Goal: Transaction & Acquisition: Purchase product/service

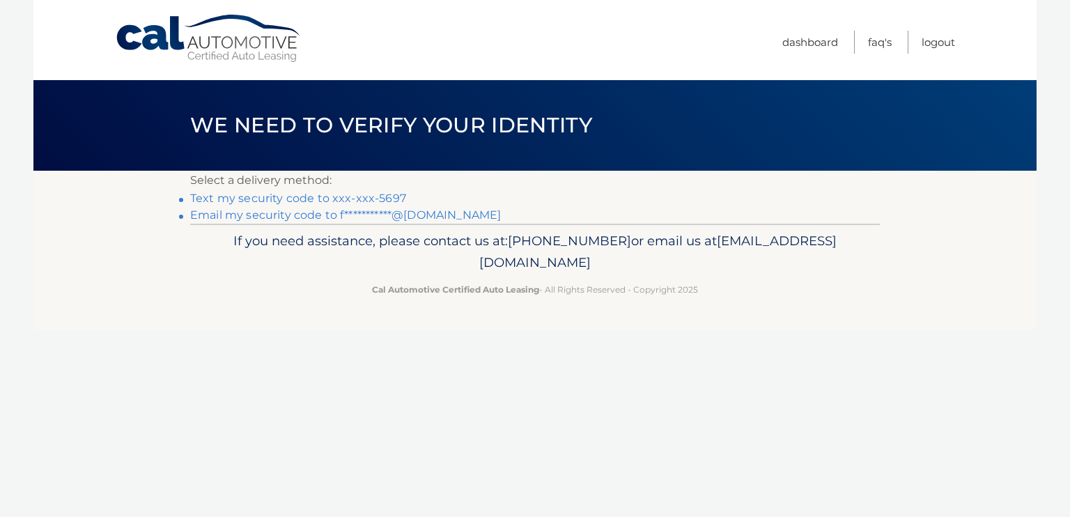
click at [379, 201] on link "Text my security code to xxx-xxx-5697" at bounding box center [298, 198] width 216 height 13
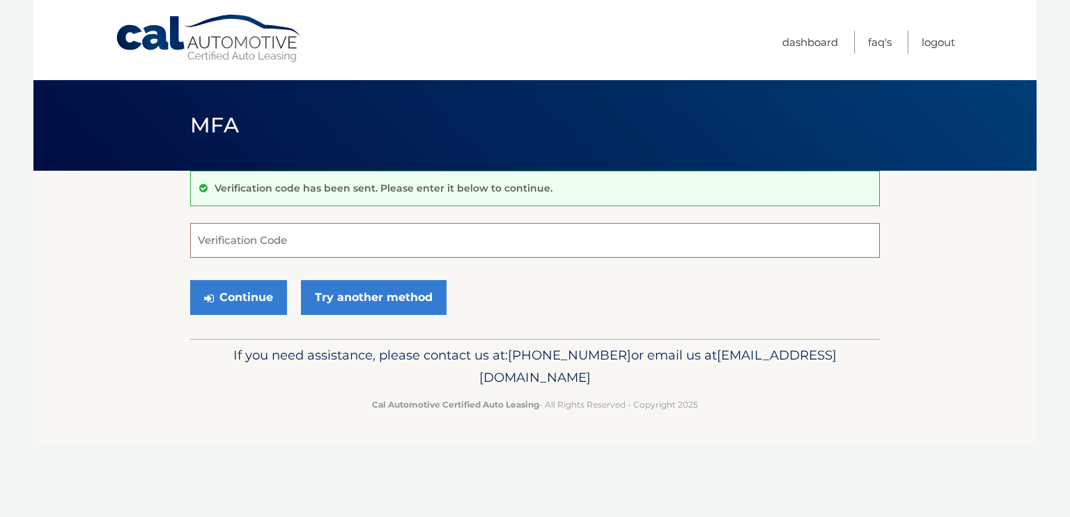
click at [371, 240] on input "Verification Code" at bounding box center [534, 240] width 689 height 35
type input "775883"
click at [240, 304] on button "Continue" at bounding box center [238, 297] width 97 height 35
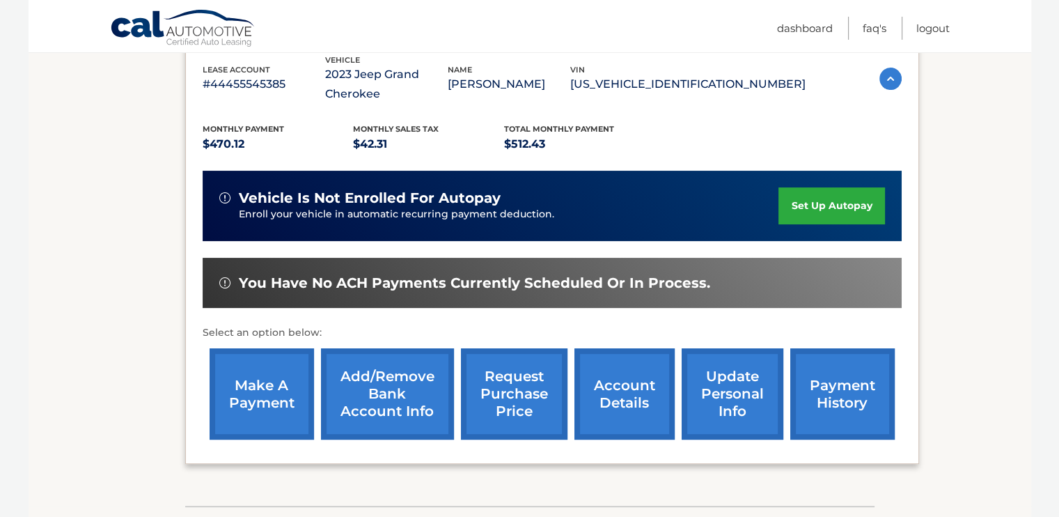
scroll to position [251, 0]
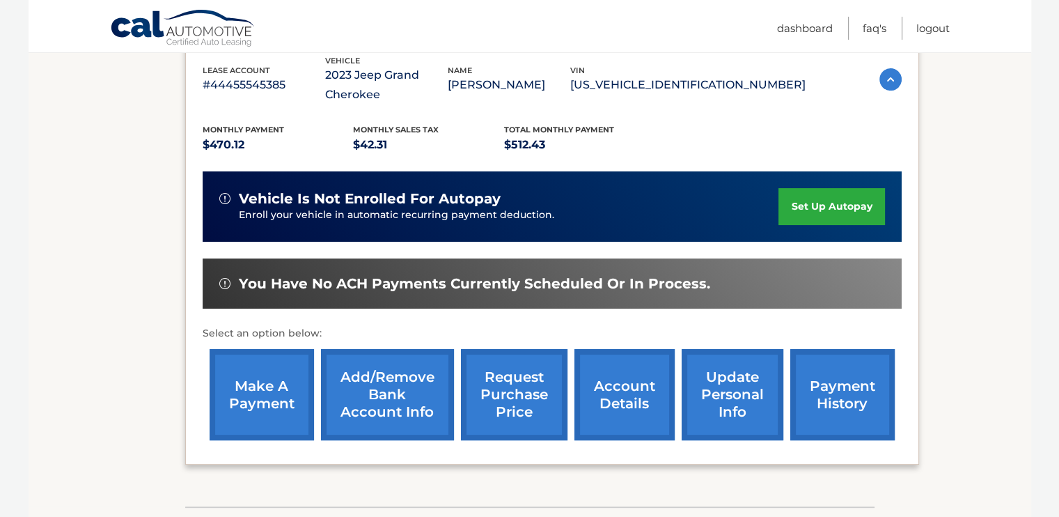
click at [272, 367] on link "make a payment" at bounding box center [262, 394] width 104 height 91
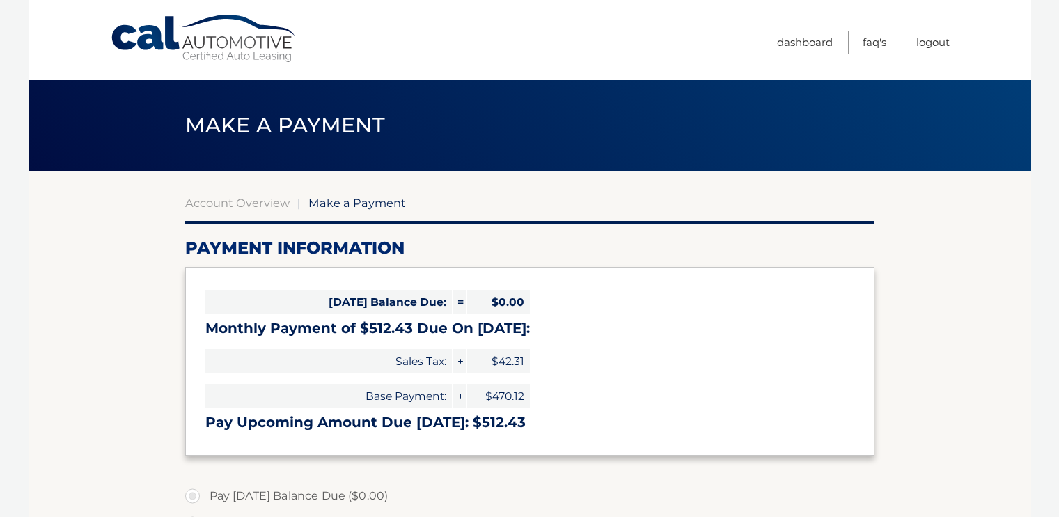
select select "NjQxNTM2MDAtYzMwMy00NjlmLTg4YzAtMGEyNmNjYzkxZDAw"
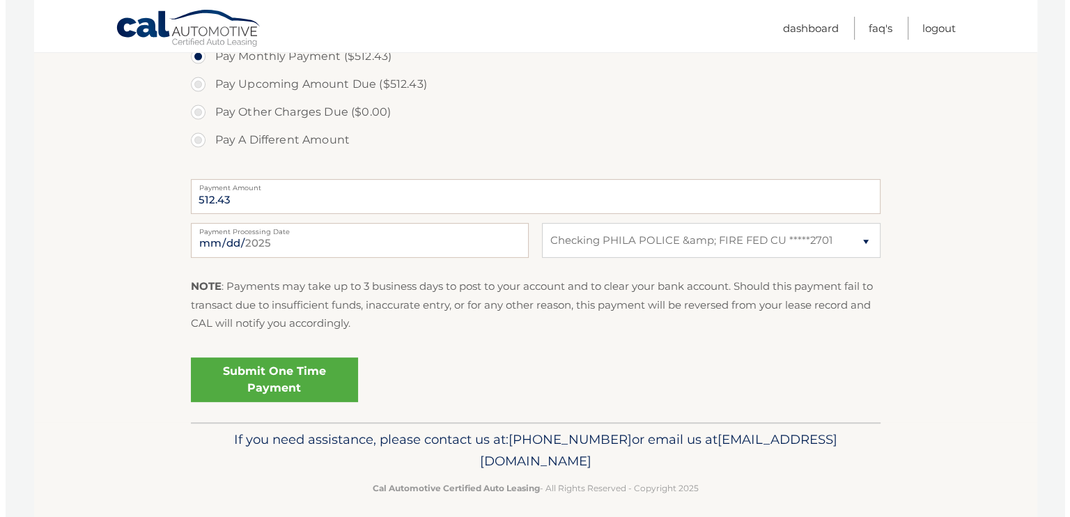
scroll to position [478, 0]
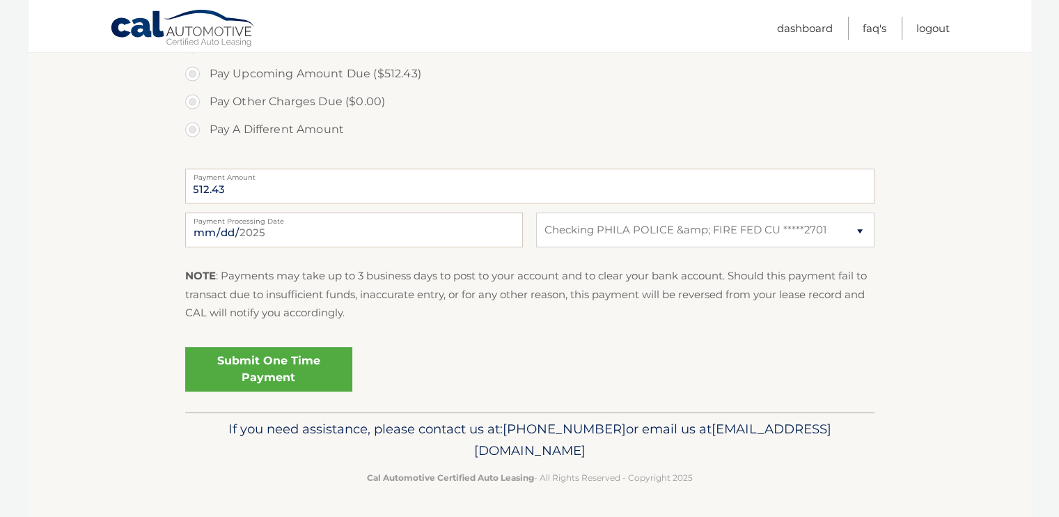
click at [275, 370] on link "Submit One Time Payment" at bounding box center [268, 369] width 167 height 45
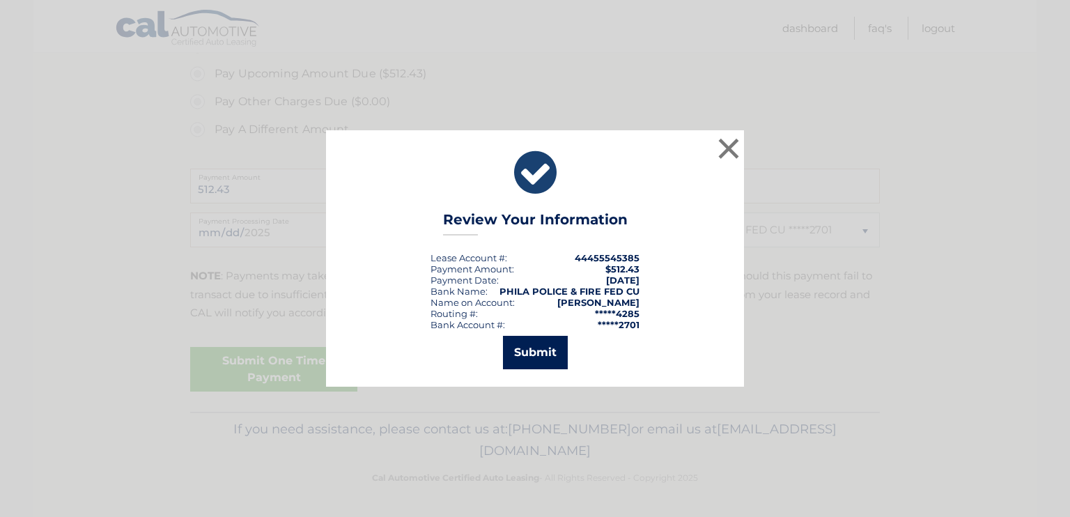
click at [539, 346] on button "Submit" at bounding box center [535, 352] width 65 height 33
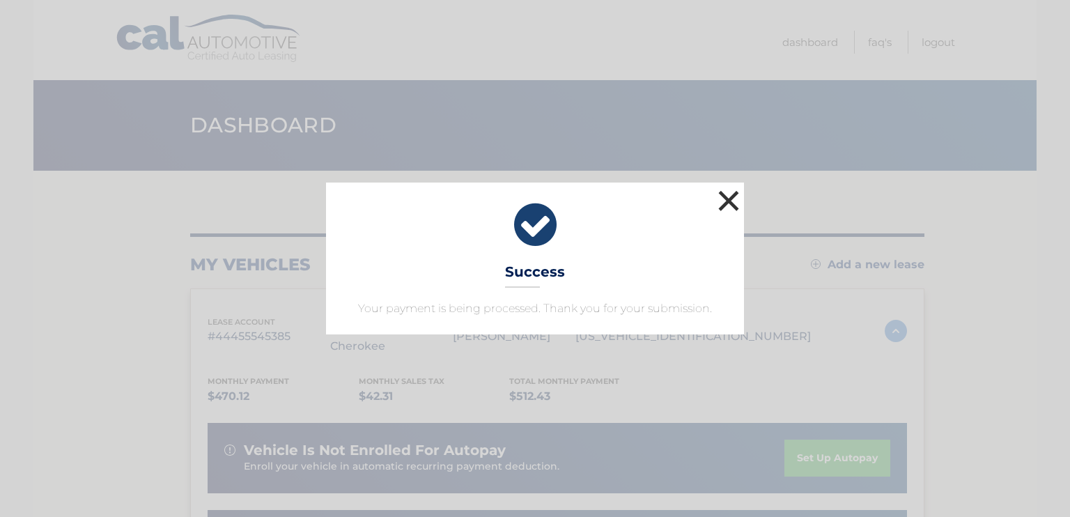
click at [721, 210] on button "×" at bounding box center [729, 201] width 28 height 28
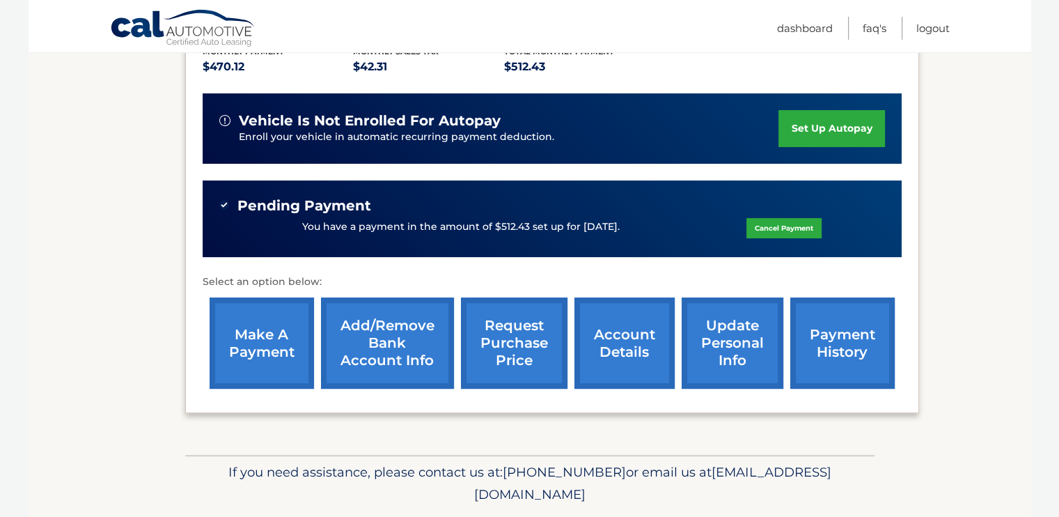
scroll to position [334, 0]
